Goal: Task Accomplishment & Management: Use online tool/utility

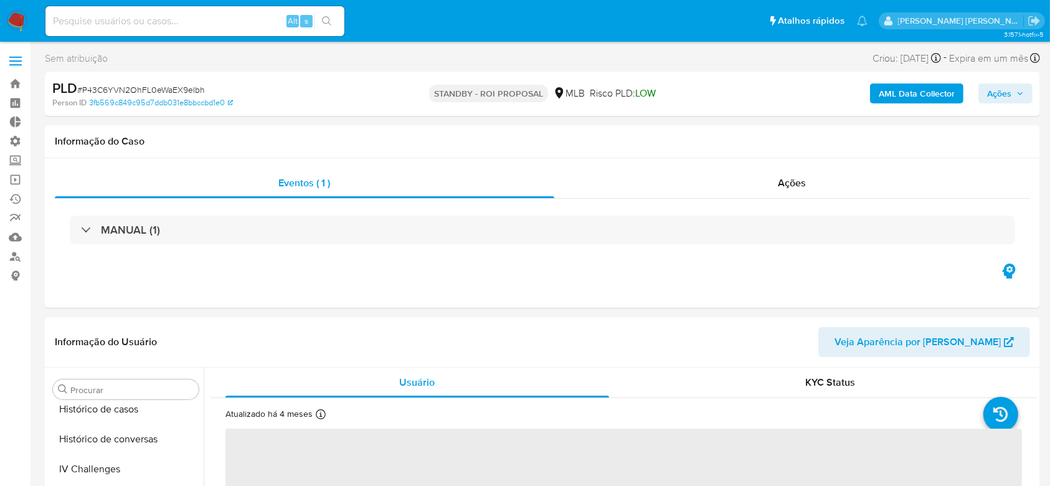
scroll to position [556, 0]
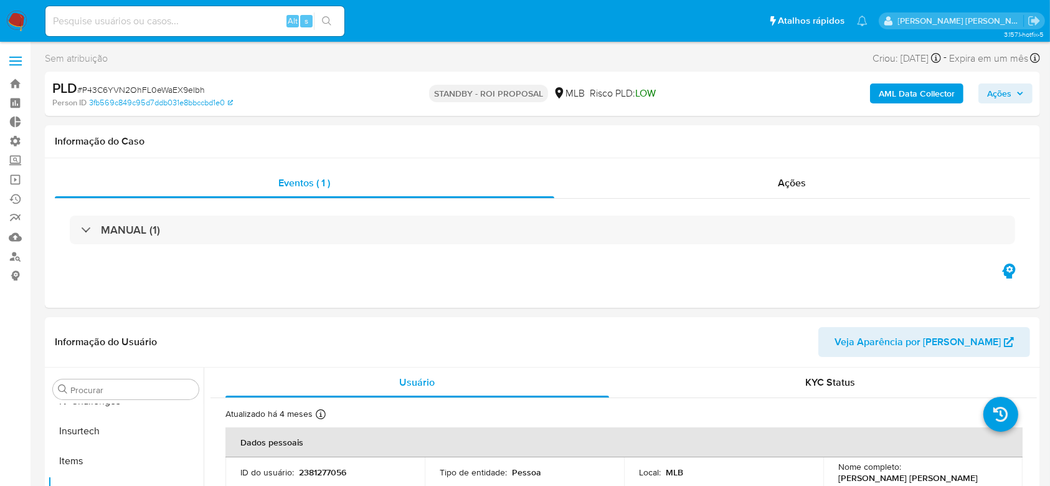
select select "10"
click at [19, 183] on link "Operações em massa" at bounding box center [74, 179] width 148 height 19
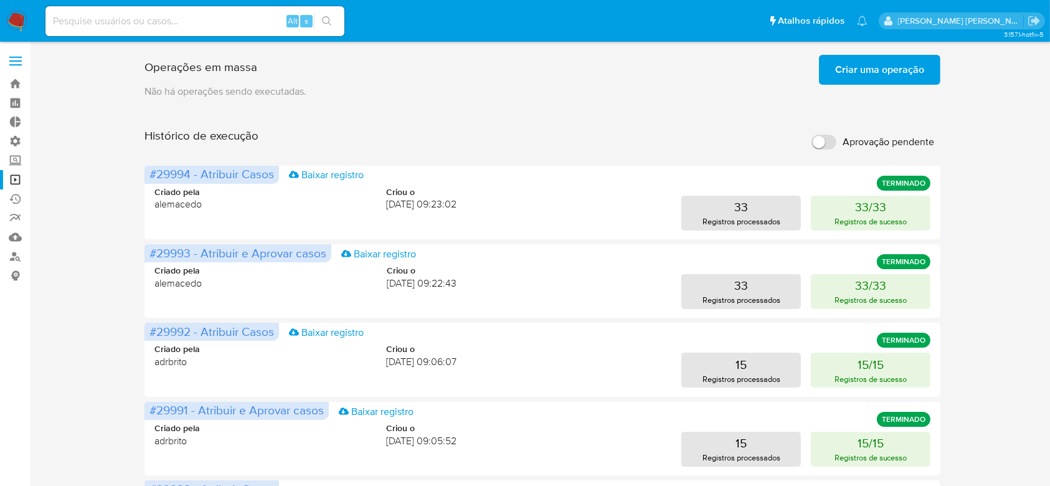
click at [857, 81] on span "Criar uma operação" at bounding box center [879, 69] width 89 height 27
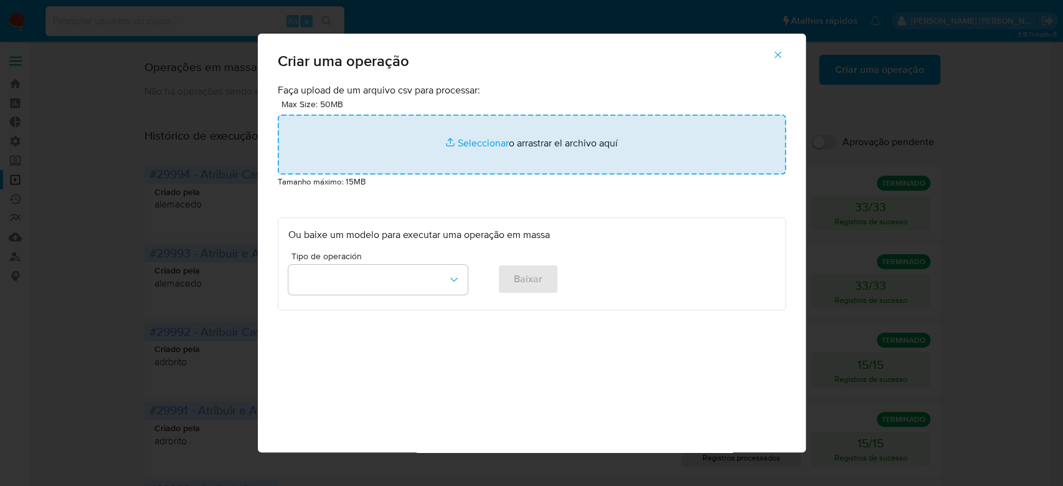
click at [462, 143] on input "file" at bounding box center [532, 145] width 508 height 60
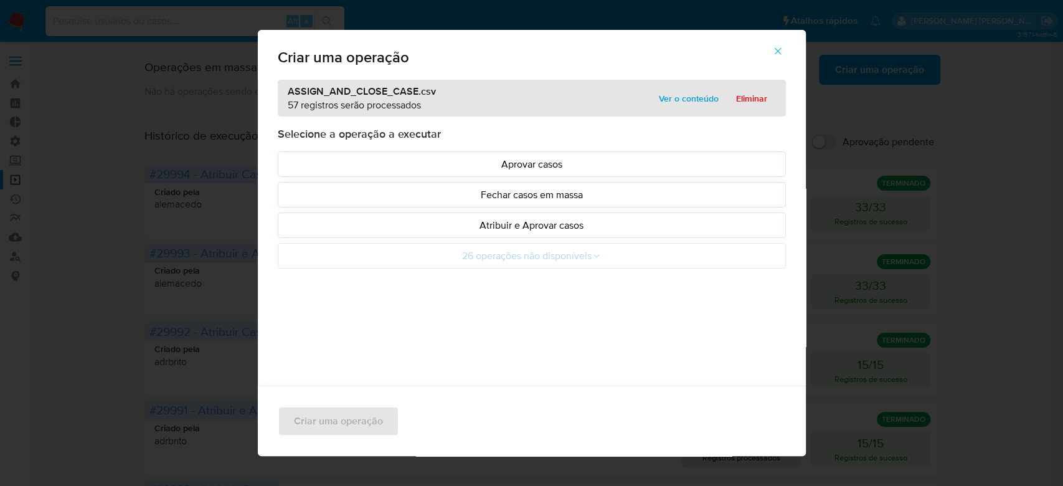
click at [659, 93] on span "Ver o conteúdo" at bounding box center [689, 98] width 60 height 17
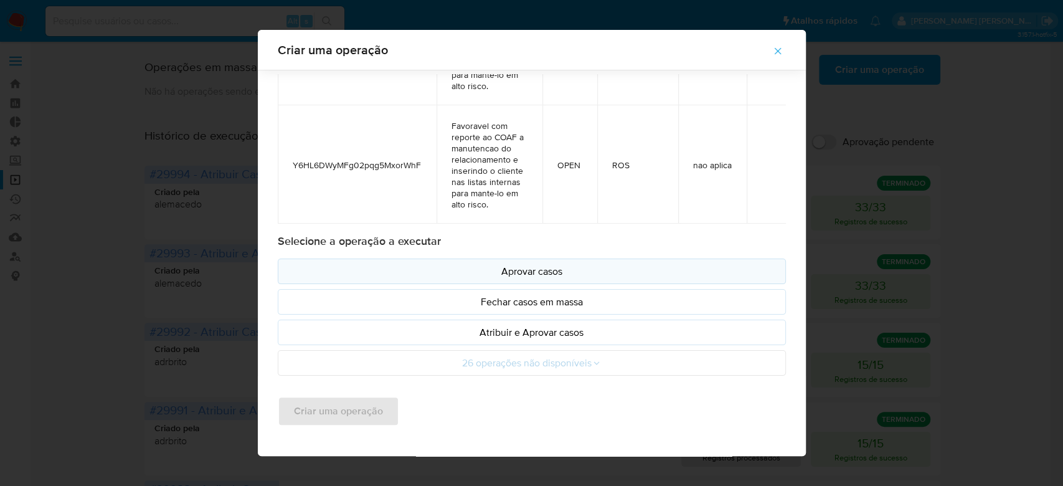
scroll to position [52, 0]
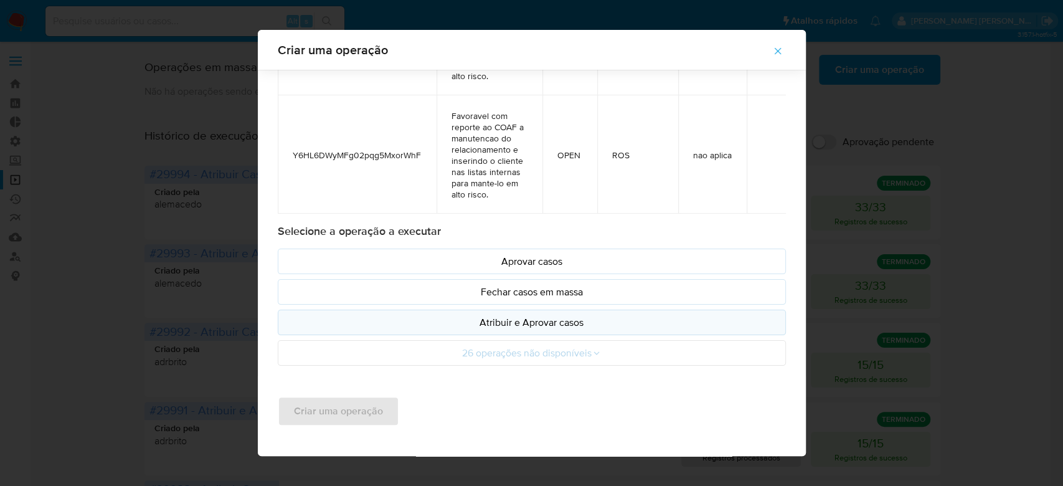
click at [473, 319] on p "Atribuir e Aprovar casos" at bounding box center [531, 322] width 487 height 14
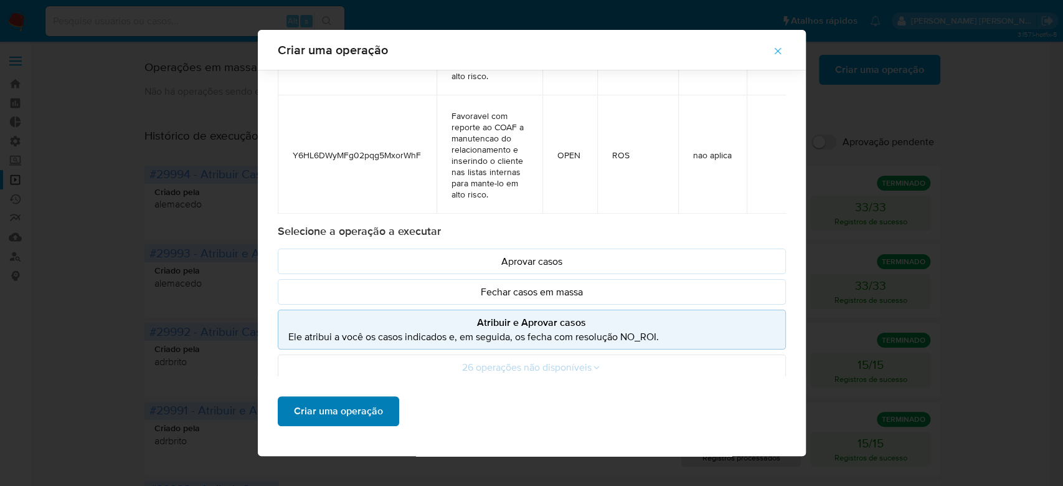
click at [349, 406] on span "Criar uma operação" at bounding box center [338, 410] width 89 height 27
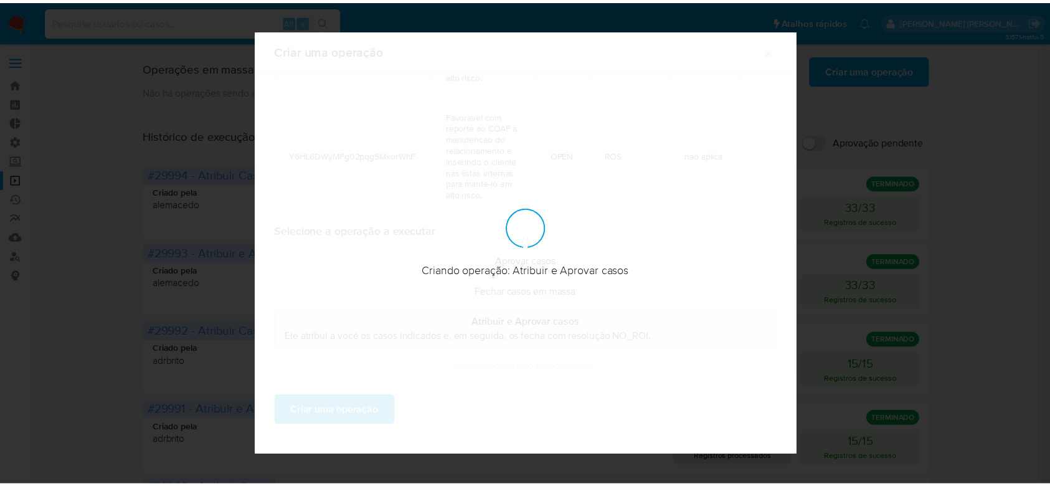
scroll to position [0, 0]
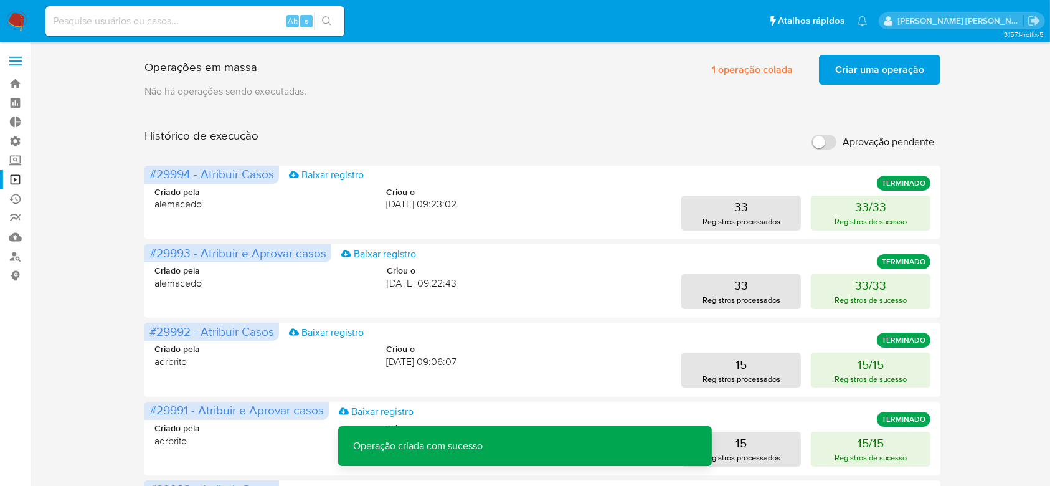
click at [867, 67] on span "Criar uma operação" at bounding box center [879, 69] width 89 height 27
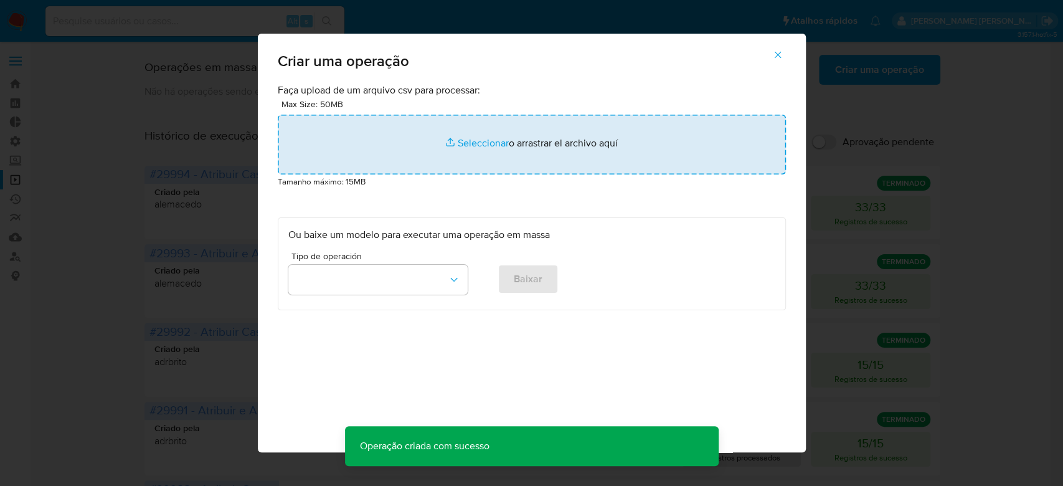
click at [465, 146] on input "file" at bounding box center [532, 145] width 508 height 60
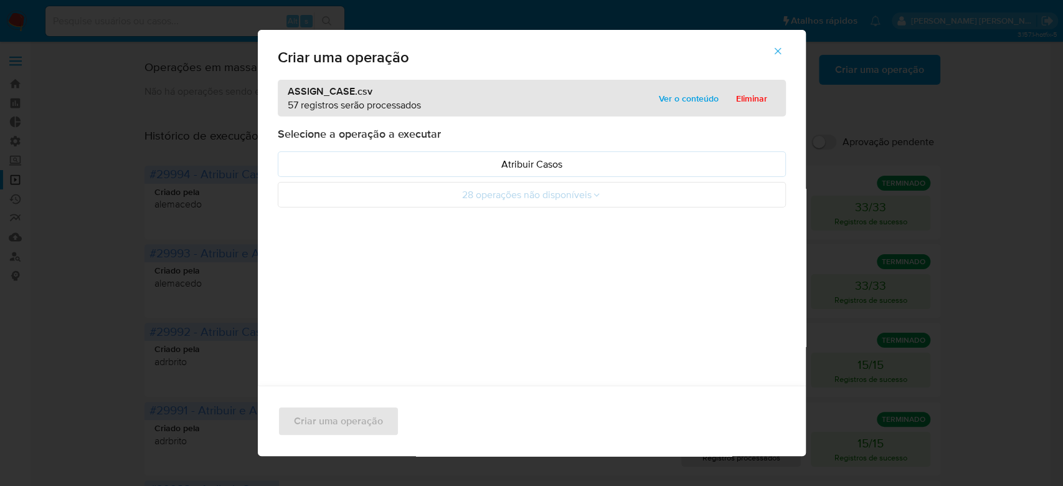
click at [695, 98] on span "Ver o conteúdo" at bounding box center [689, 98] width 60 height 17
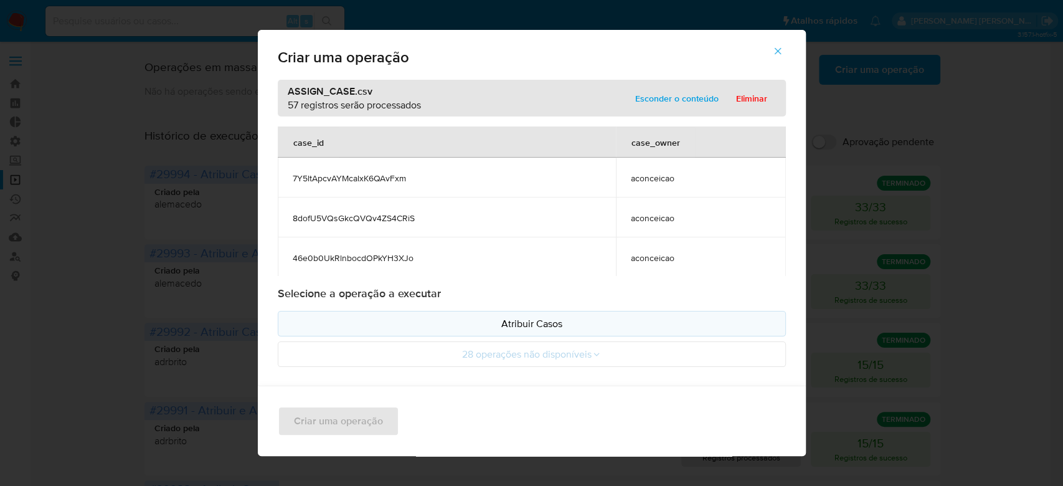
click at [503, 331] on button "Atribuir Casos" at bounding box center [532, 324] width 508 height 26
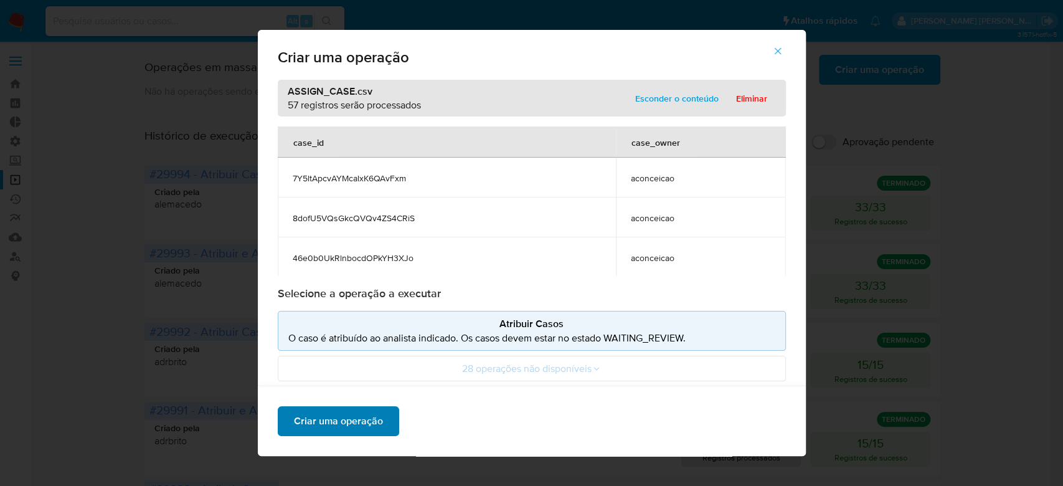
click at [323, 428] on span "Criar uma operação" at bounding box center [338, 420] width 89 height 27
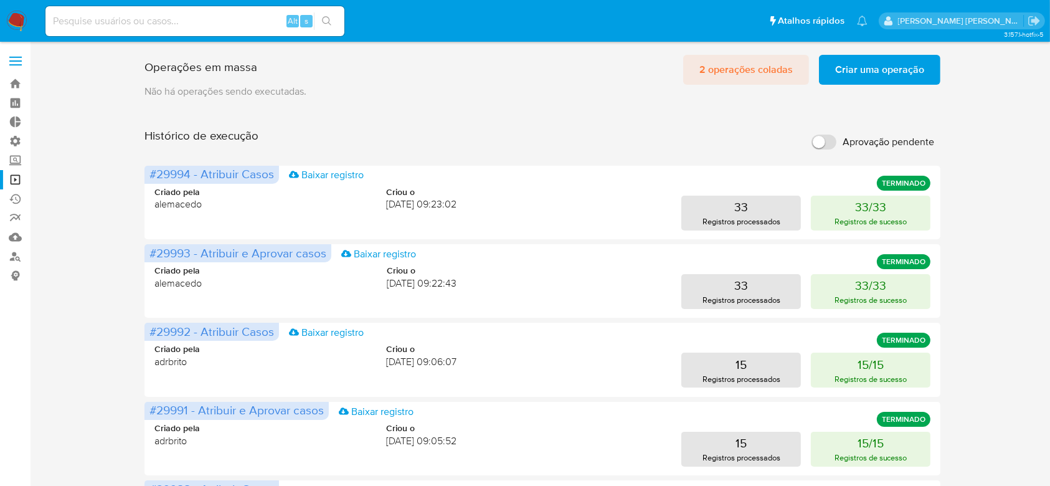
click at [738, 71] on span "2 operações coladas" at bounding box center [746, 69] width 93 height 27
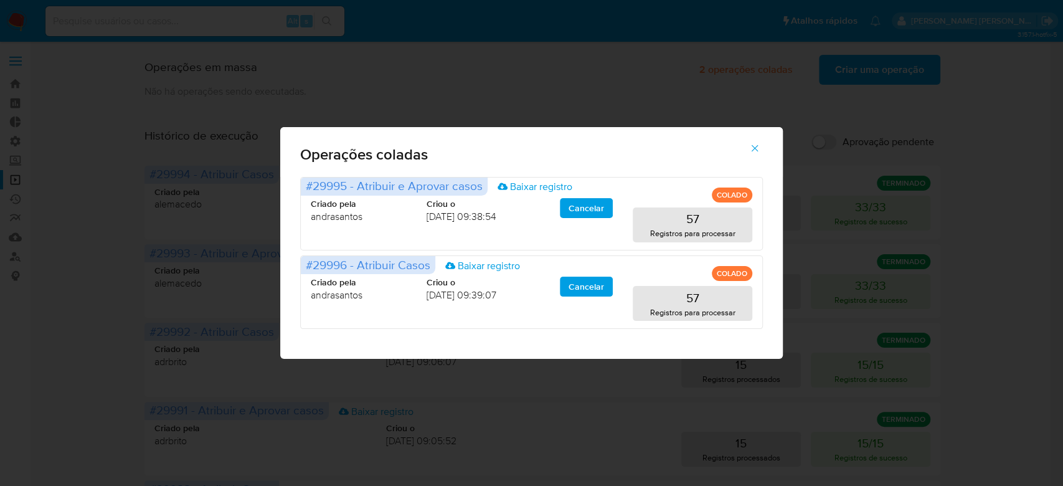
click at [754, 151] on icon "button" at bounding box center [754, 148] width 11 height 11
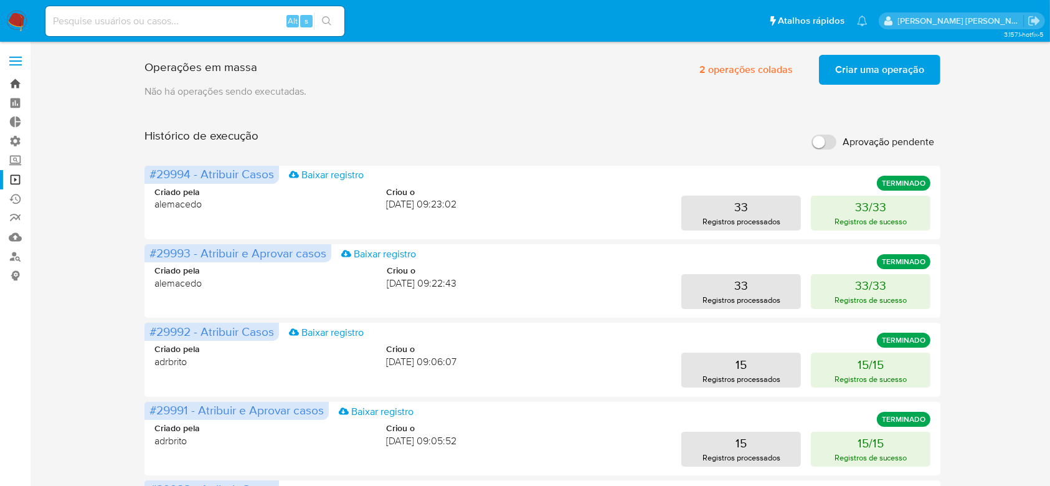
click at [17, 79] on link "Bandeja" at bounding box center [74, 83] width 148 height 19
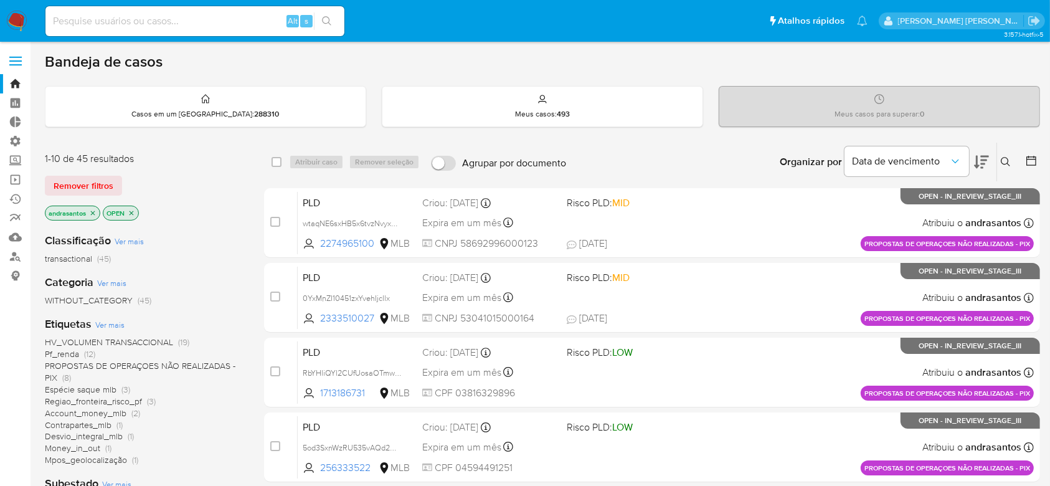
click at [90, 210] on icon "close-filter" at bounding box center [92, 212] width 7 height 7
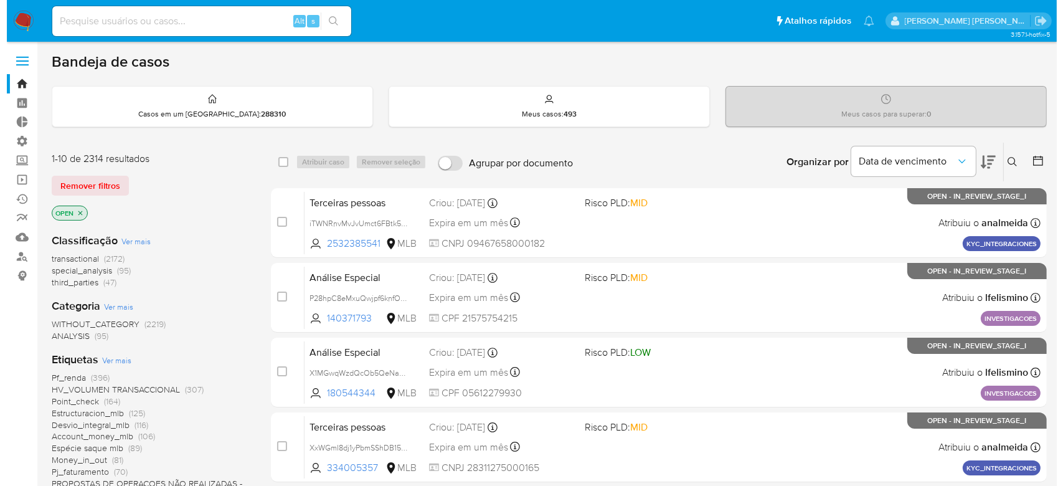
scroll to position [166, 0]
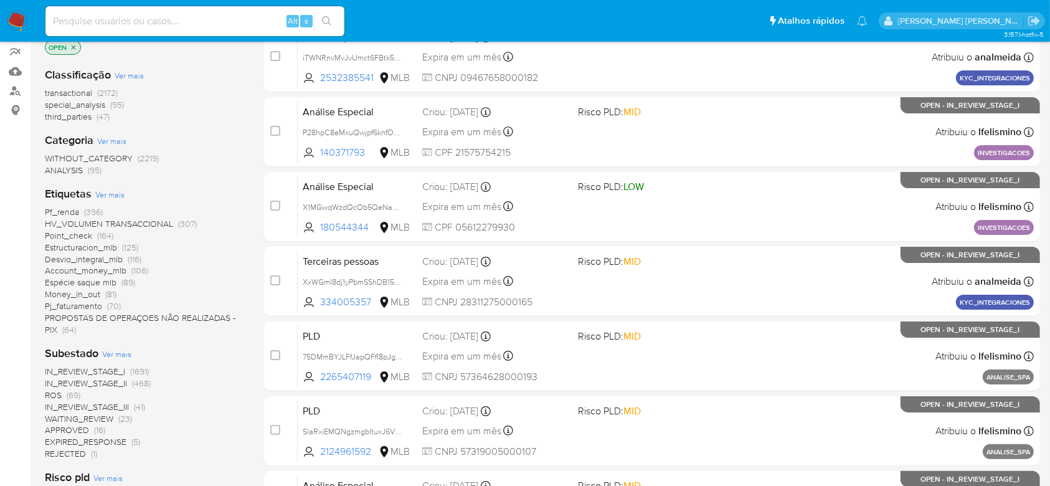
click at [118, 356] on span "Ver mais" at bounding box center [116, 353] width 29 height 11
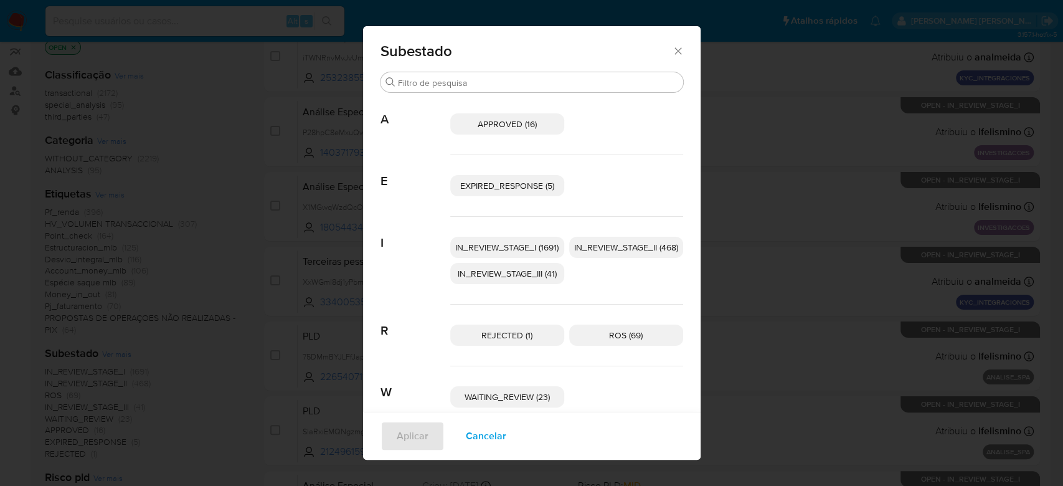
click at [502, 245] on span "IN_REVIEW_STAGE_I (1691)" at bounding box center [506, 247] width 103 height 12
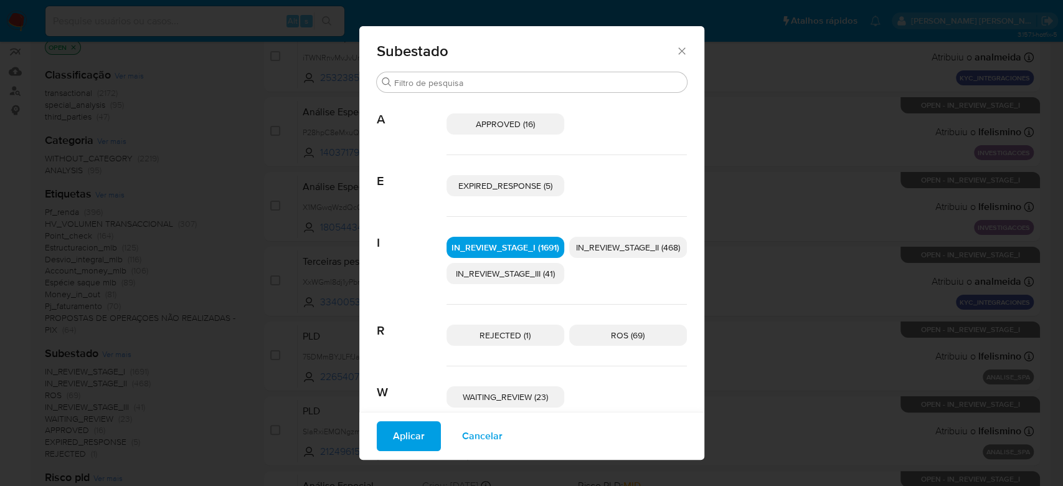
click at [609, 245] on span "IN_REVIEW_STAGE_II (468)" at bounding box center [628, 247] width 104 height 12
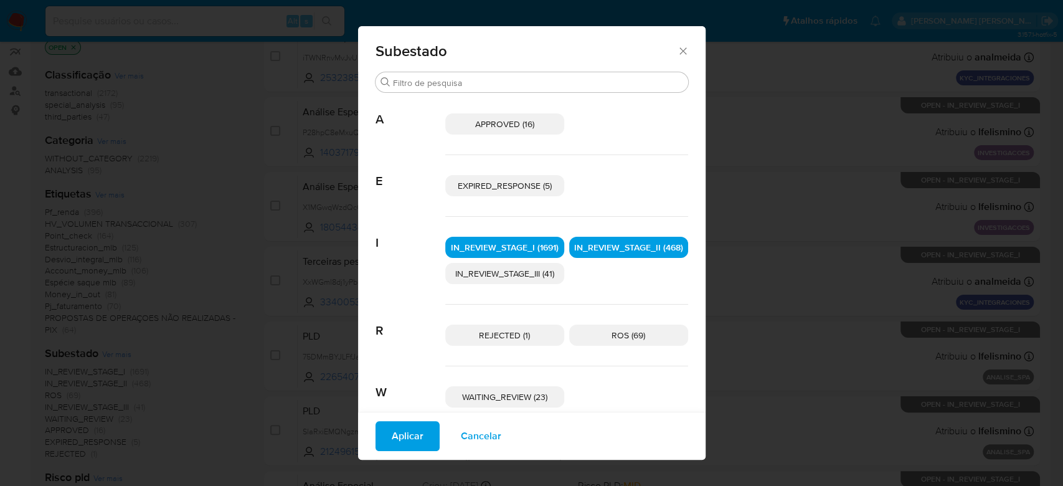
click at [404, 441] on span "Aplicar" at bounding box center [408, 435] width 32 height 27
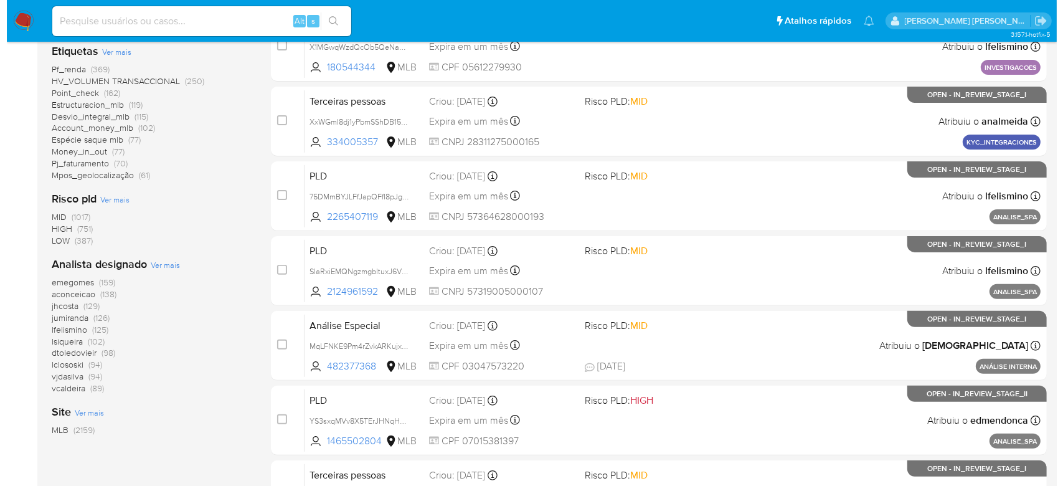
scroll to position [332, 0]
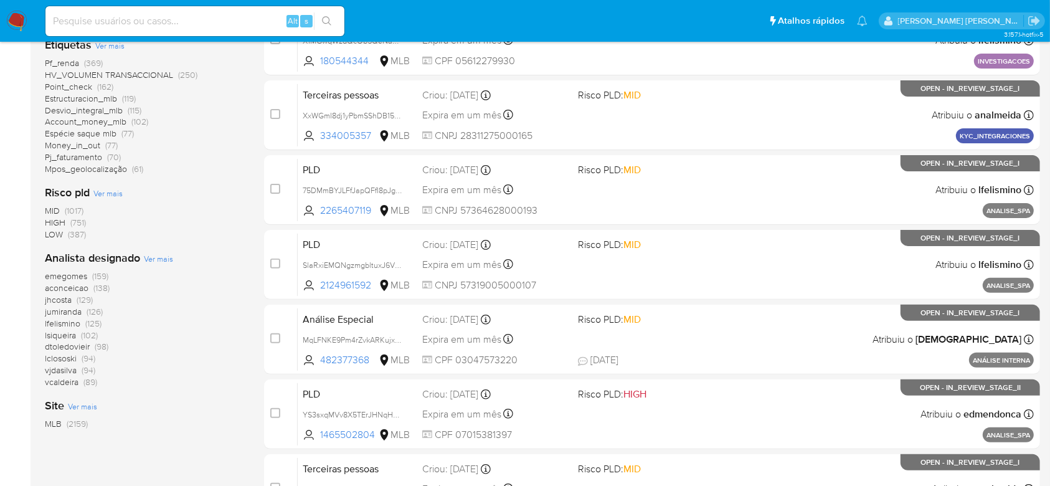
click at [160, 257] on span "Ver mais" at bounding box center [158, 258] width 29 height 11
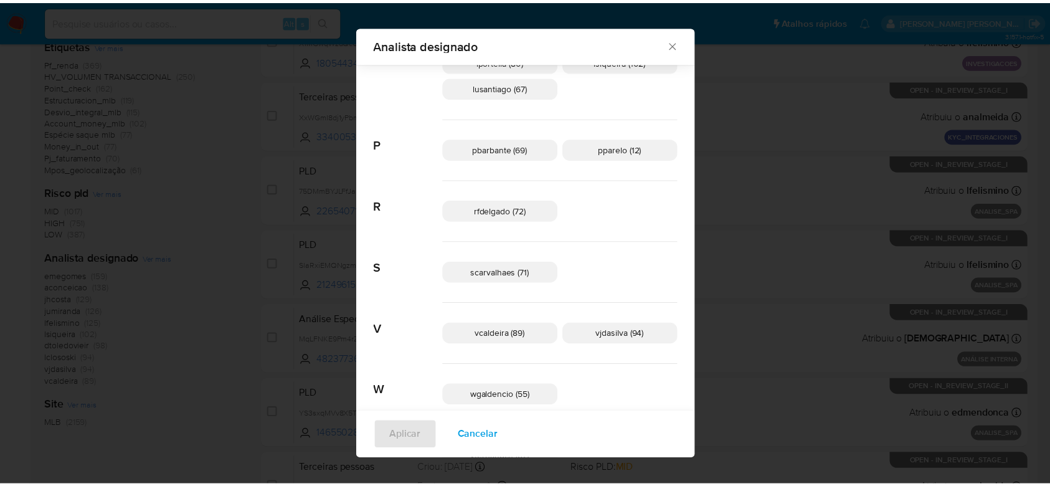
scroll to position [638, 0]
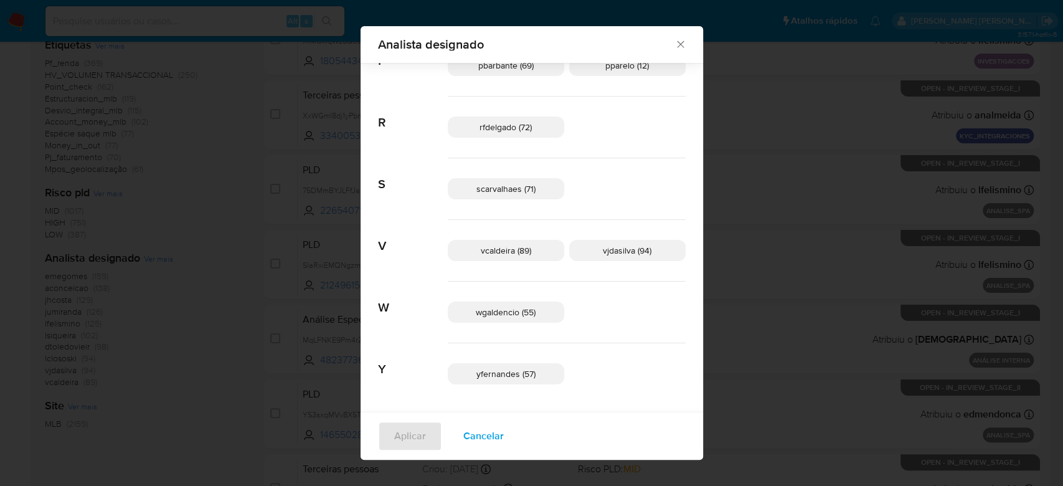
click at [677, 45] on icon "Fechar" at bounding box center [680, 44] width 7 height 7
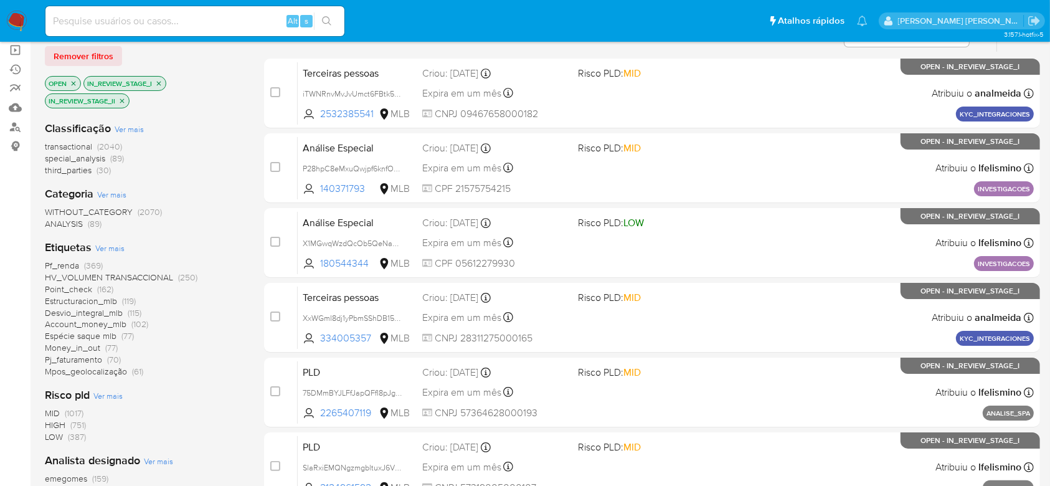
scroll to position [0, 0]
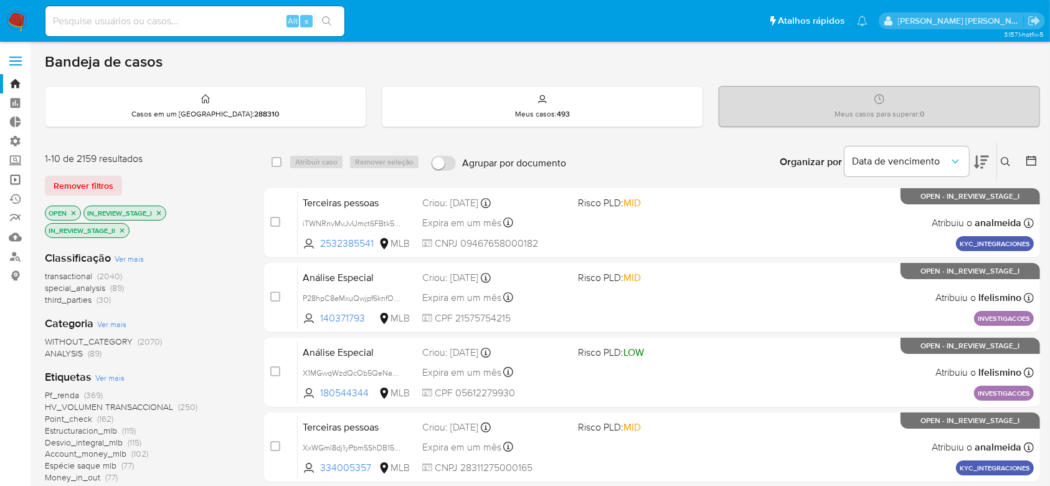
click at [12, 179] on link "Operações em massa" at bounding box center [74, 179] width 148 height 19
